Goal: Obtain resource: Download file/media

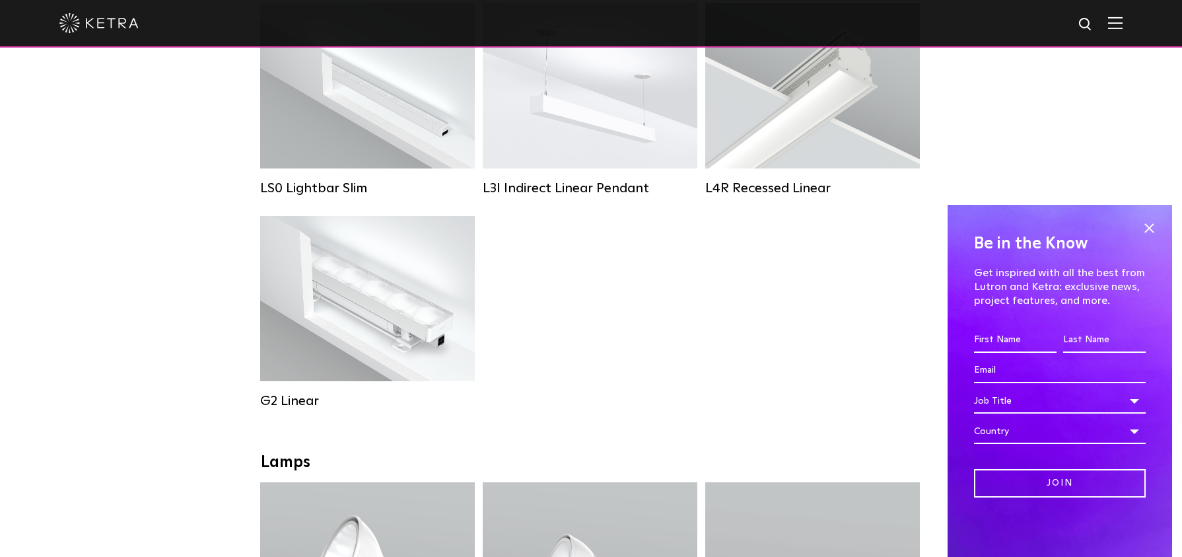
scroll to position [595, 0]
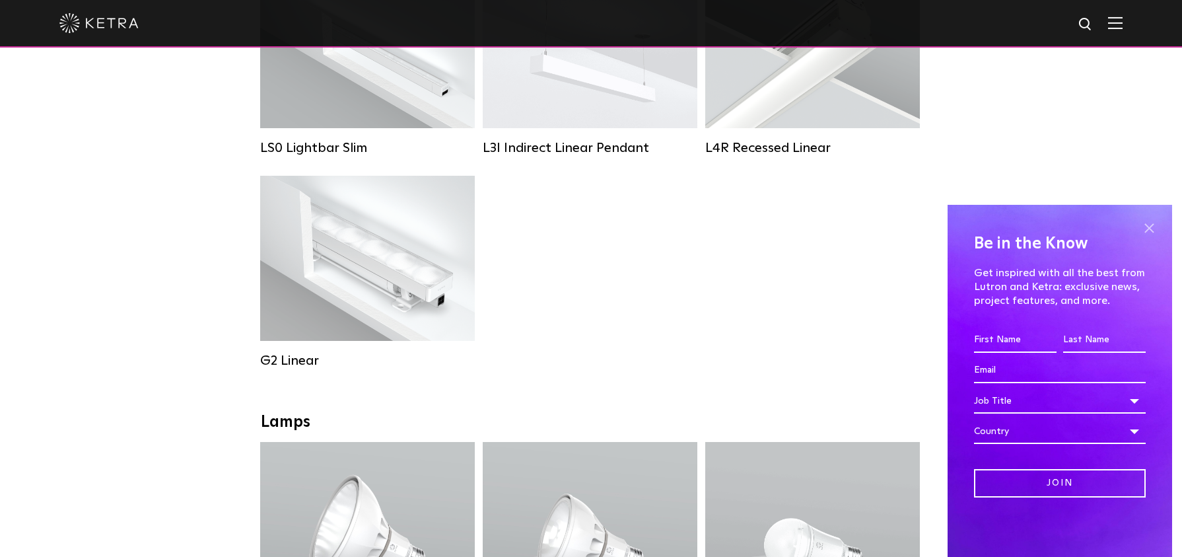
click at [1155, 229] on span at bounding box center [1149, 228] width 20 height 20
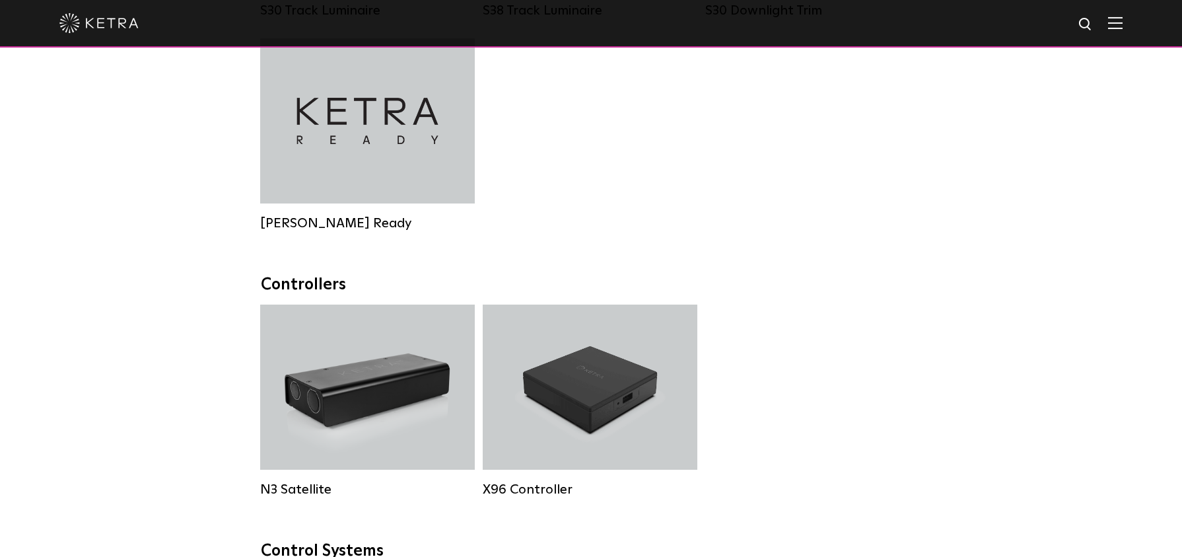
scroll to position [1453, 0]
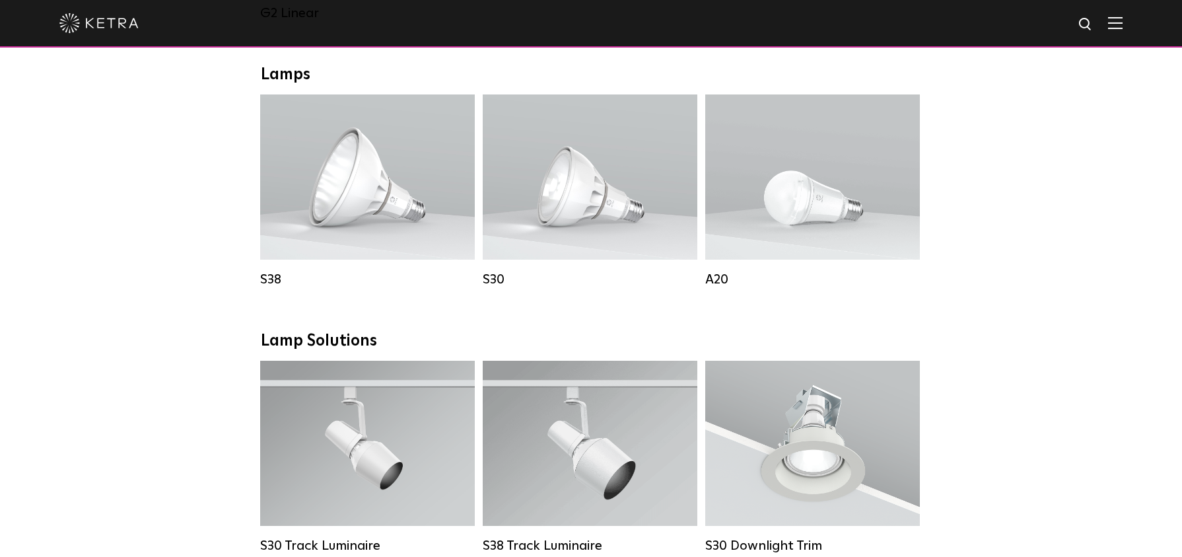
scroll to position [1057, 0]
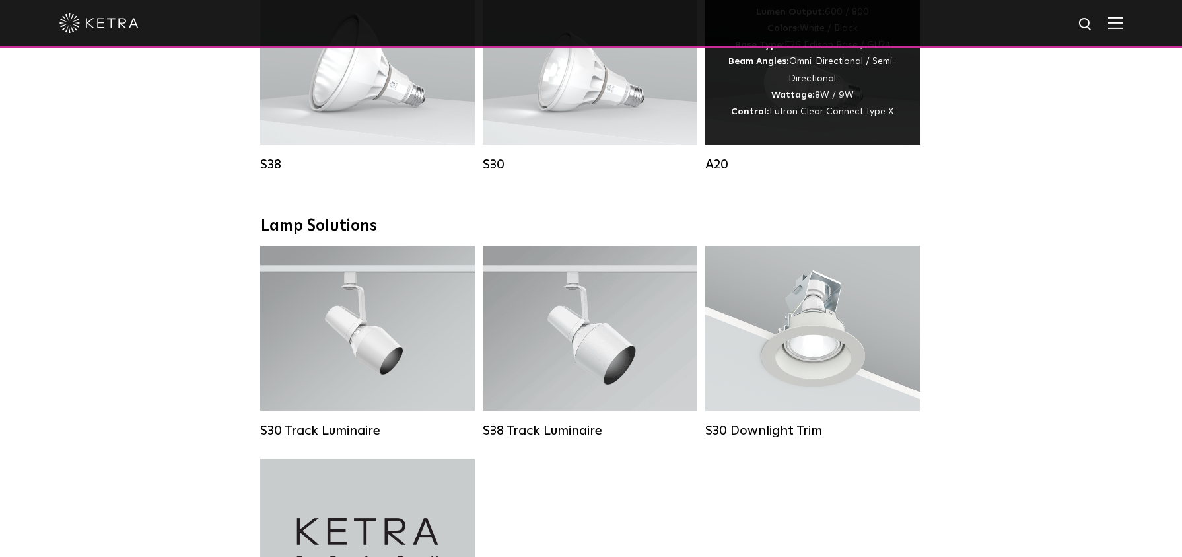
click at [739, 140] on div "Lumen Output: 600 / 800 Colors: White / Black Base Type: E26 Edison Base / GU24…" at bounding box center [812, 62] width 215 height 165
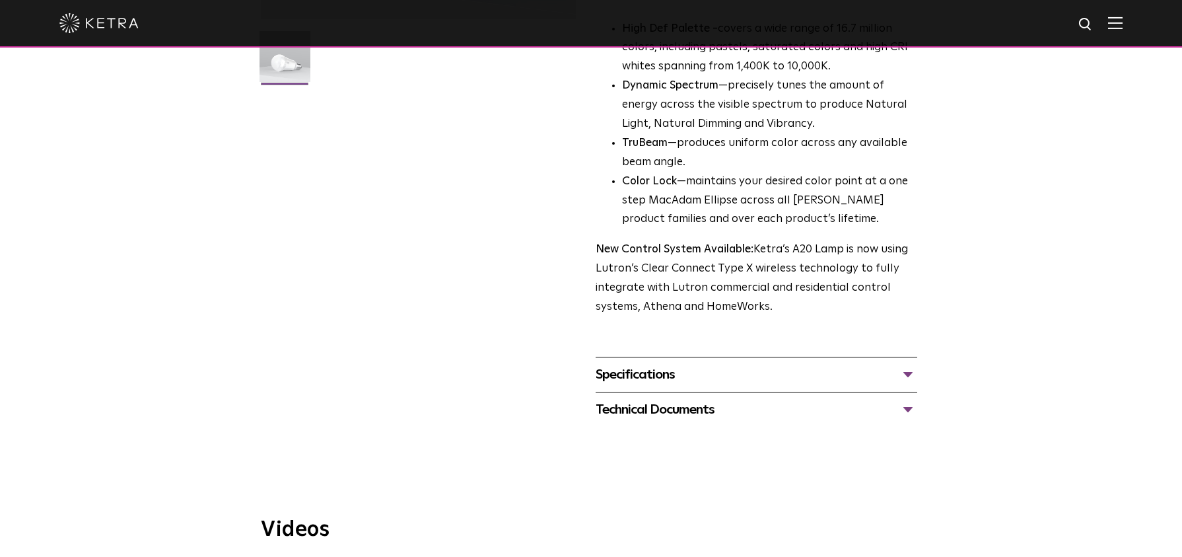
scroll to position [396, 0]
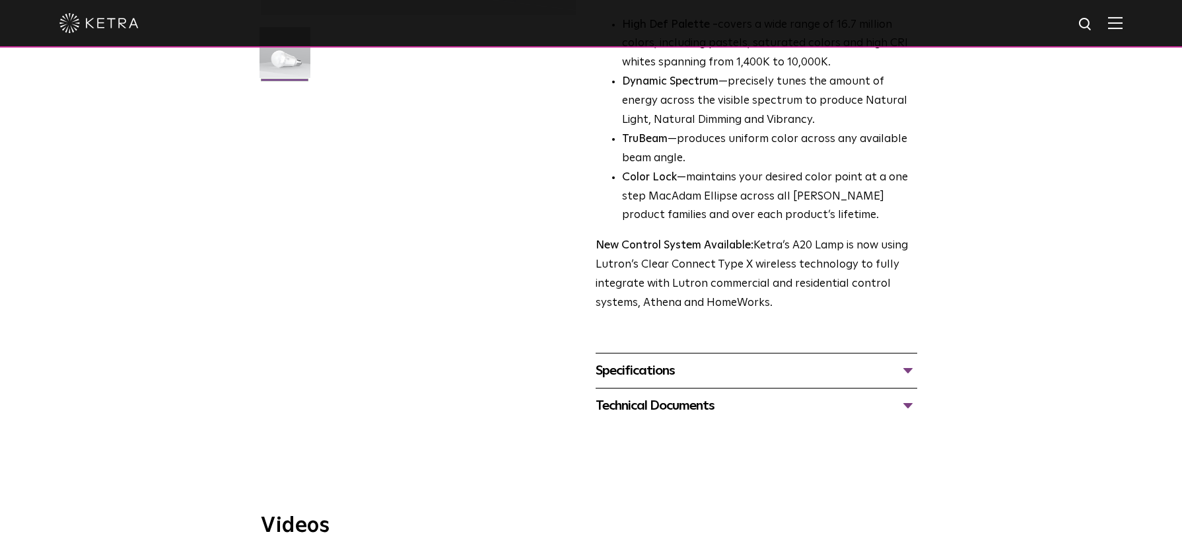
click at [906, 360] on div "Specifications" at bounding box center [757, 370] width 322 height 21
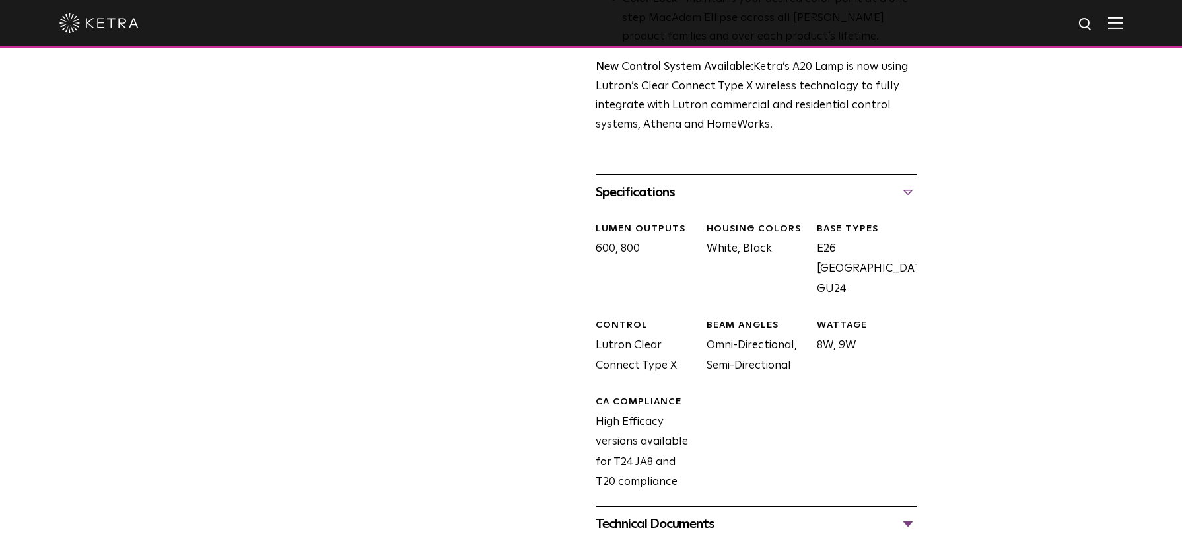
scroll to position [727, 0]
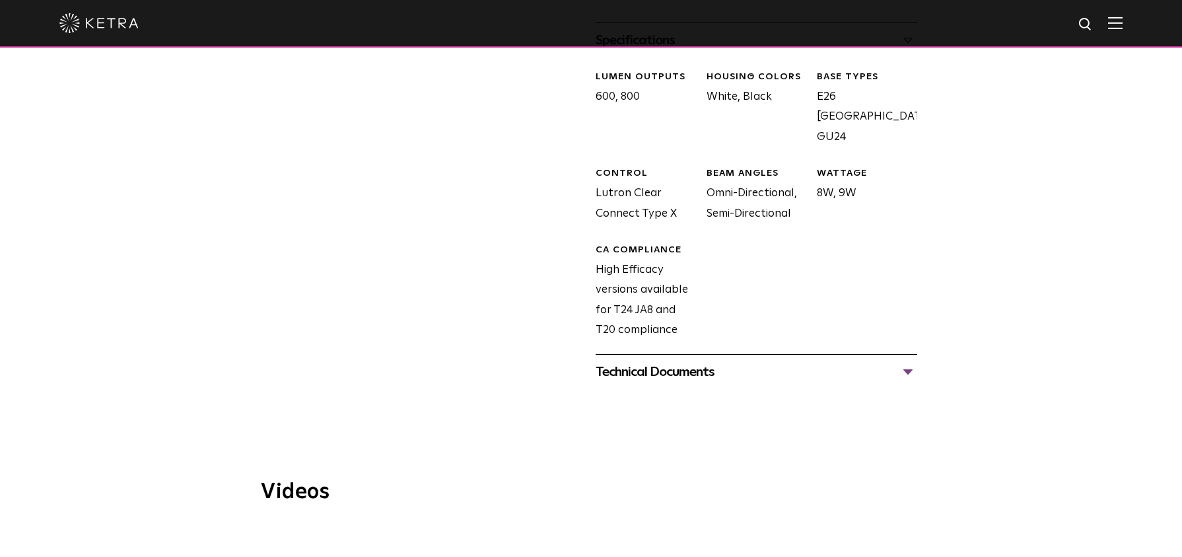
click at [908, 361] on div "Technical Documents" at bounding box center [757, 371] width 322 height 21
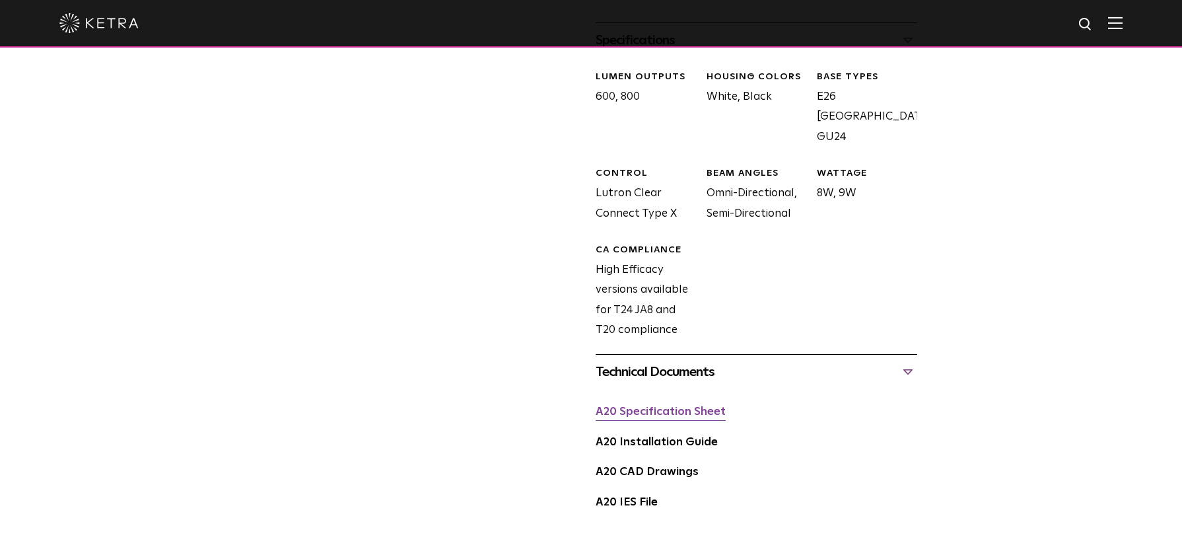
click at [657, 406] on link "A20 Specification Sheet" at bounding box center [661, 411] width 130 height 11
